Goal: Ask a question

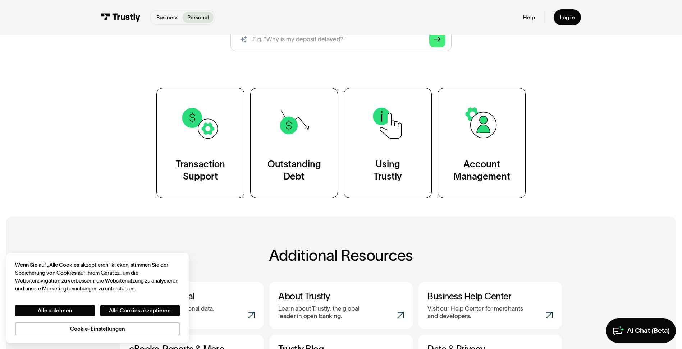
scroll to position [108, 0]
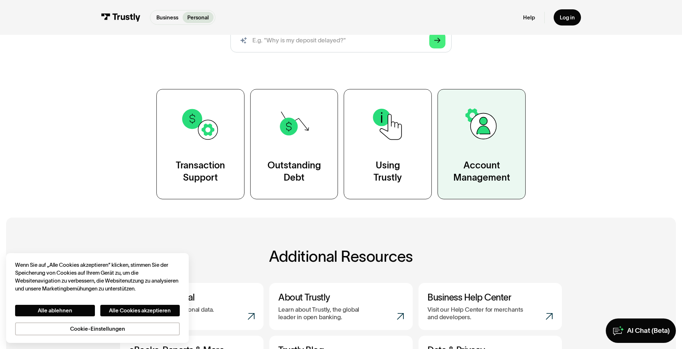
click at [448, 172] on link "Account Management" at bounding box center [481, 144] width 88 height 110
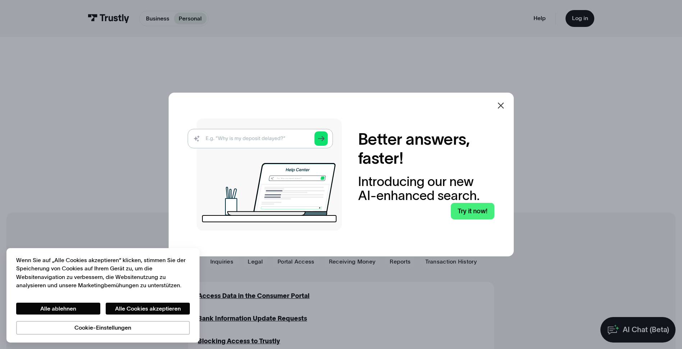
click at [271, 141] on img at bounding box center [265, 175] width 154 height 112
click at [502, 108] on icon at bounding box center [500, 105] width 9 height 9
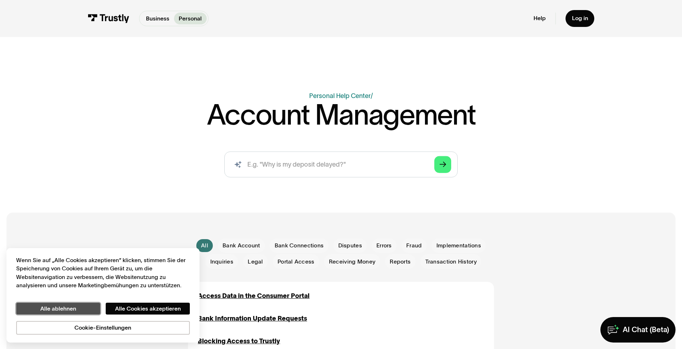
click at [90, 307] on button "Alle ablehnen" at bounding box center [58, 309] width 84 height 12
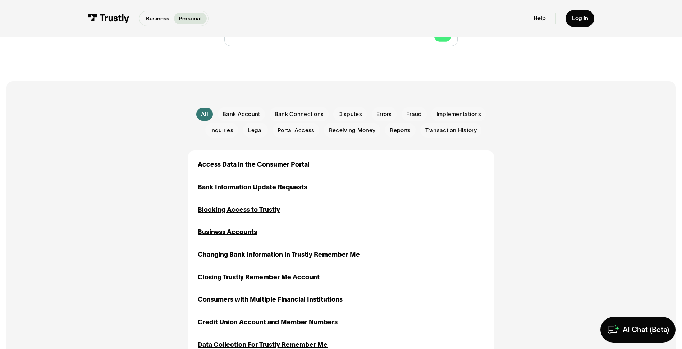
scroll to position [144, 0]
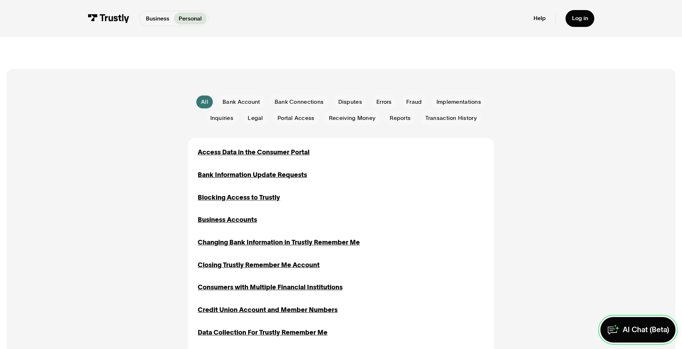
click at [621, 330] on link "AI Chat (Beta)" at bounding box center [637, 330] width 75 height 26
